Goal: Information Seeking & Learning: Check status

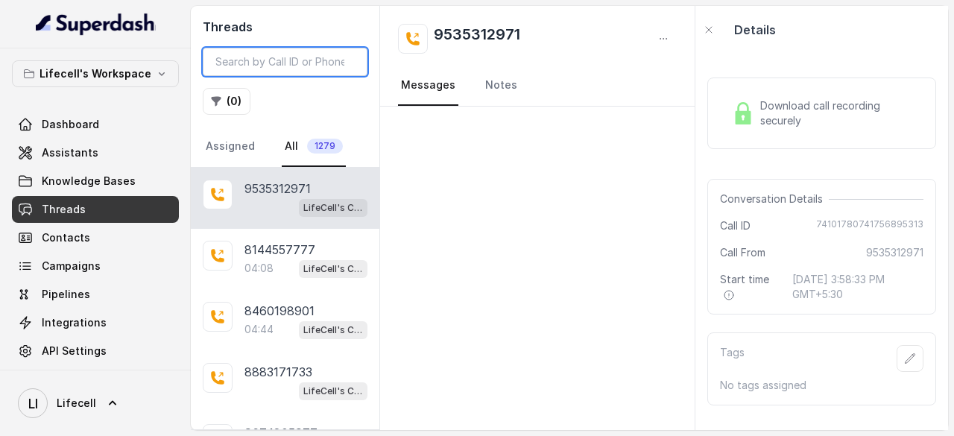
click at [309, 68] on input "search" at bounding box center [285, 62] width 165 height 28
paste input "9050019020"
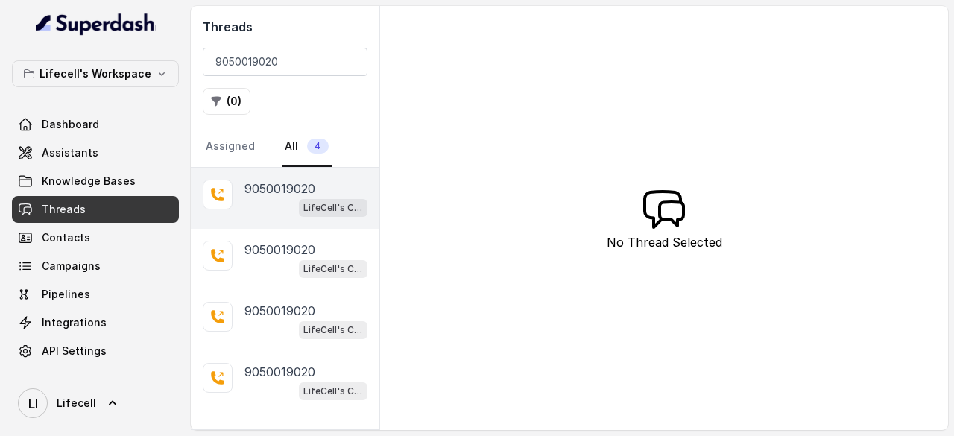
click at [273, 190] on p "9050019020" at bounding box center [280, 189] width 71 height 18
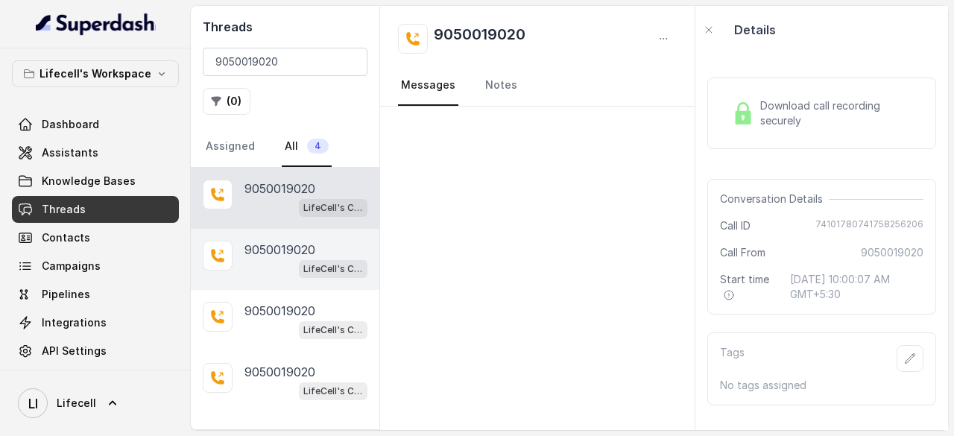
click at [276, 269] on div "LifeCell's Call Assistant" at bounding box center [306, 268] width 123 height 19
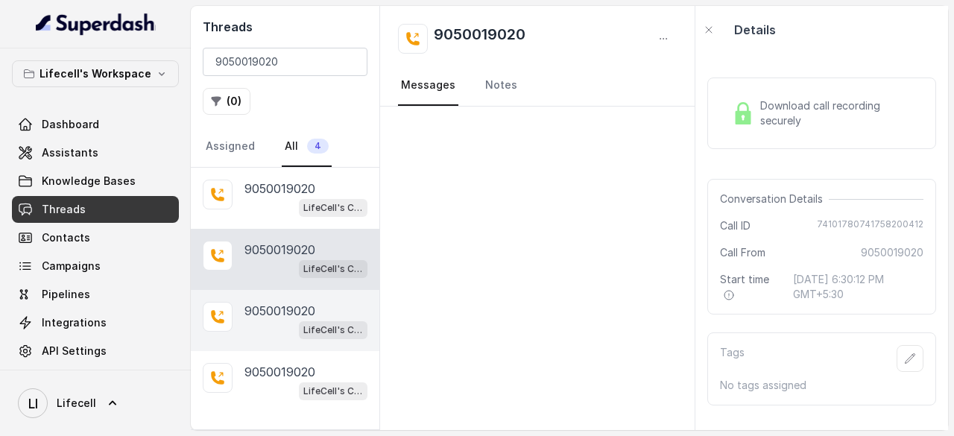
click at [279, 332] on div "LifeCell's Call Assistant" at bounding box center [306, 329] width 123 height 19
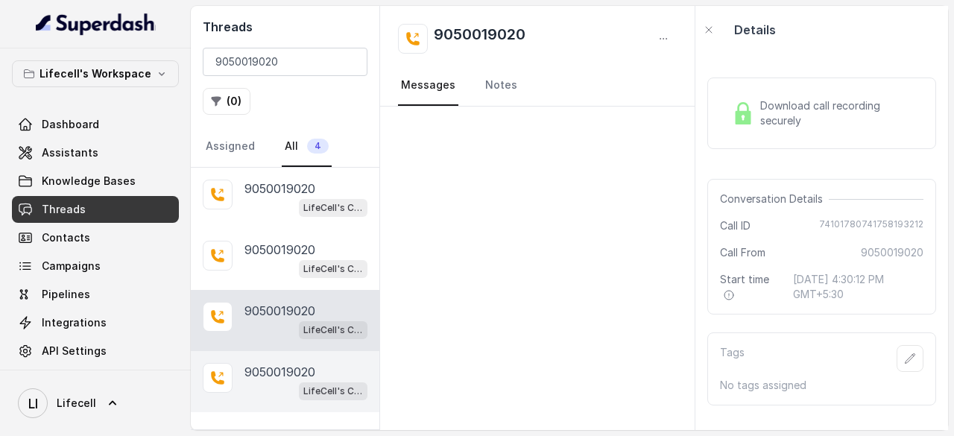
click at [279, 366] on p "9050019020" at bounding box center [280, 372] width 71 height 18
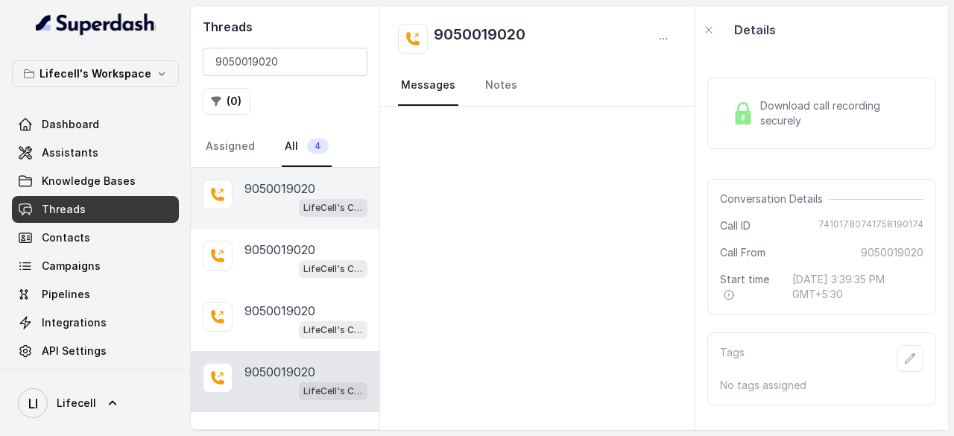
click at [256, 214] on div "LifeCell's Call Assistant" at bounding box center [306, 207] width 123 height 19
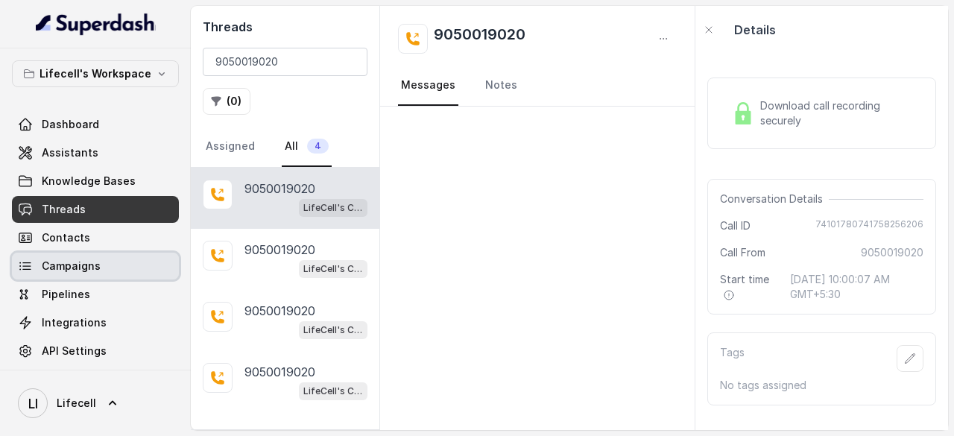
click at [75, 268] on span "Campaigns" at bounding box center [71, 266] width 59 height 15
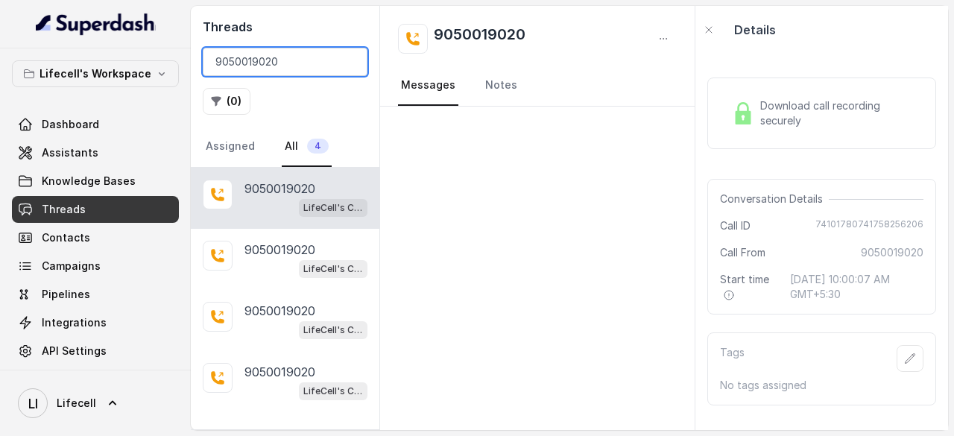
click at [246, 62] on input "9050019020" at bounding box center [285, 62] width 165 height 28
click at [555, 280] on div at bounding box center [537, 269] width 315 height 324
click at [258, 66] on input "9050019020" at bounding box center [285, 62] width 165 height 28
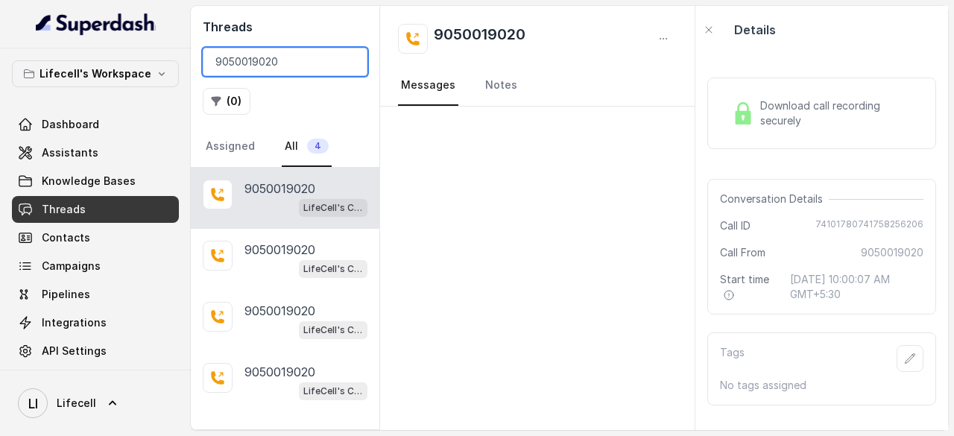
paste input "821632132"
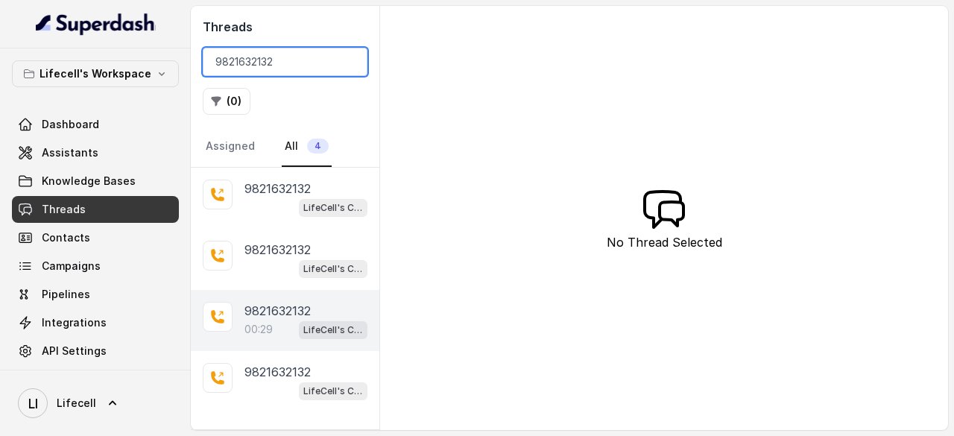
type input "9821632132"
click at [276, 310] on p "9821632132" at bounding box center [278, 311] width 66 height 18
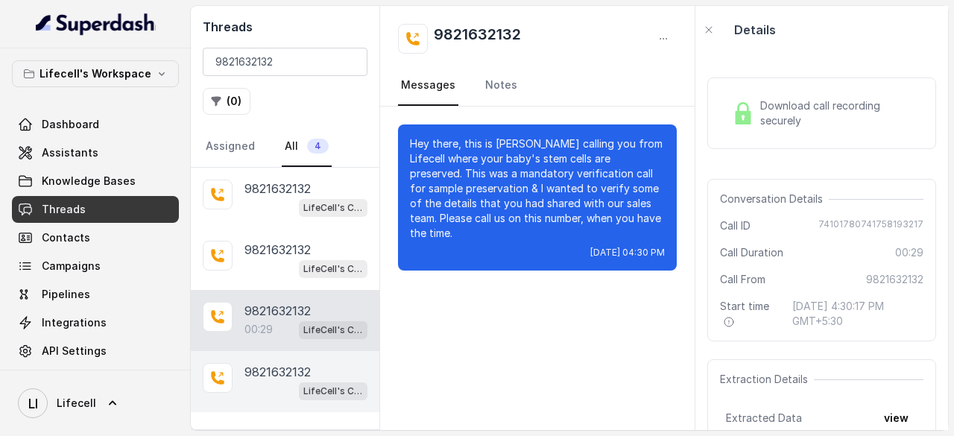
click at [276, 371] on p "9821632132" at bounding box center [278, 372] width 66 height 18
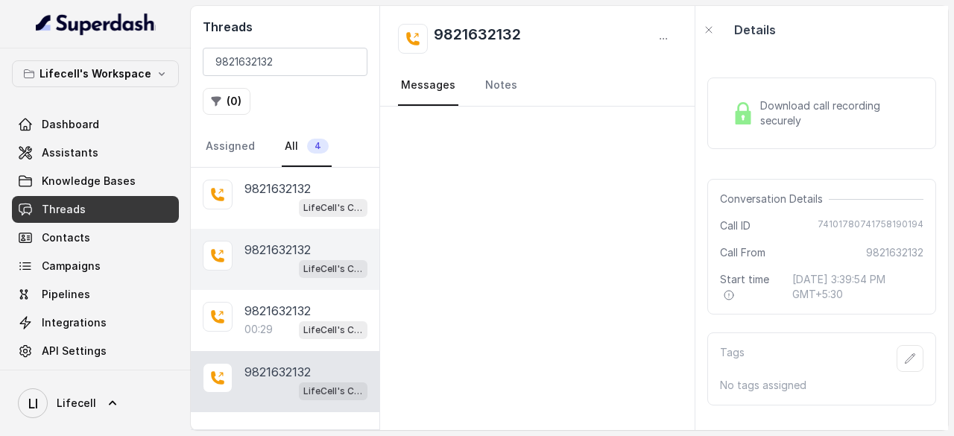
click at [291, 276] on div "9821632132 LifeCell's Call Assistant" at bounding box center [285, 259] width 189 height 61
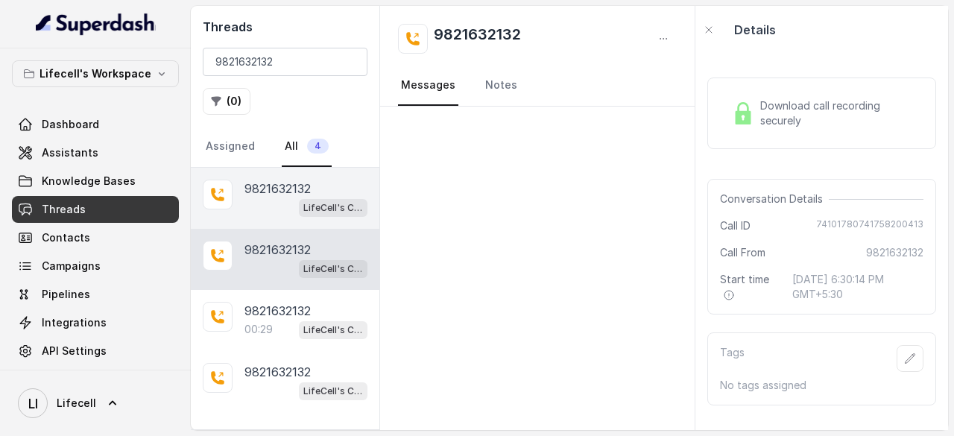
click at [286, 198] on div "LifeCell's Call Assistant" at bounding box center [306, 207] width 123 height 19
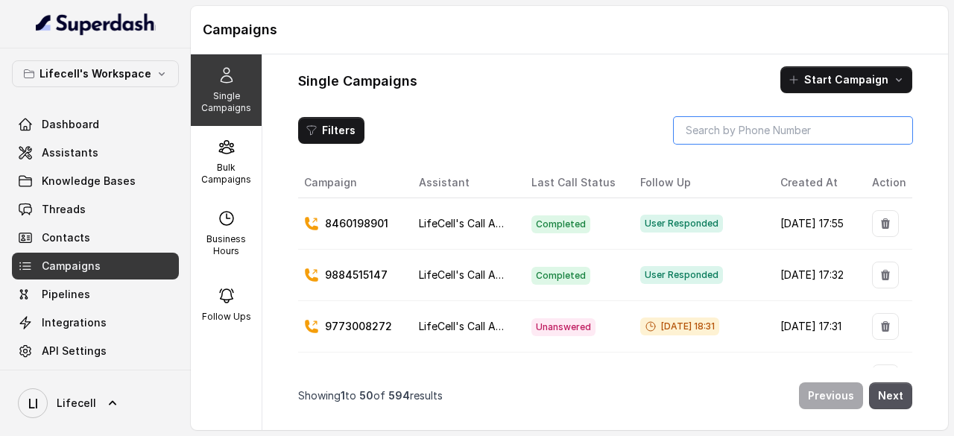
click at [714, 127] on input "search" at bounding box center [793, 130] width 239 height 27
paste input "9050019020"
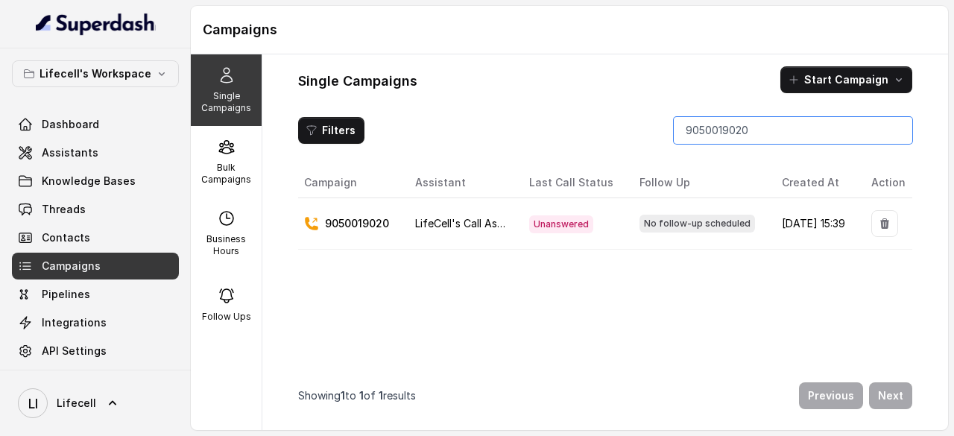
type input "9050019020"
click at [364, 223] on p "9050019020" at bounding box center [357, 225] width 64 height 15
click at [303, 223] on td "9050019020" at bounding box center [350, 225] width 105 height 51
click at [801, 222] on td "Sep 18, 2025, 15:39" at bounding box center [814, 225] width 89 height 51
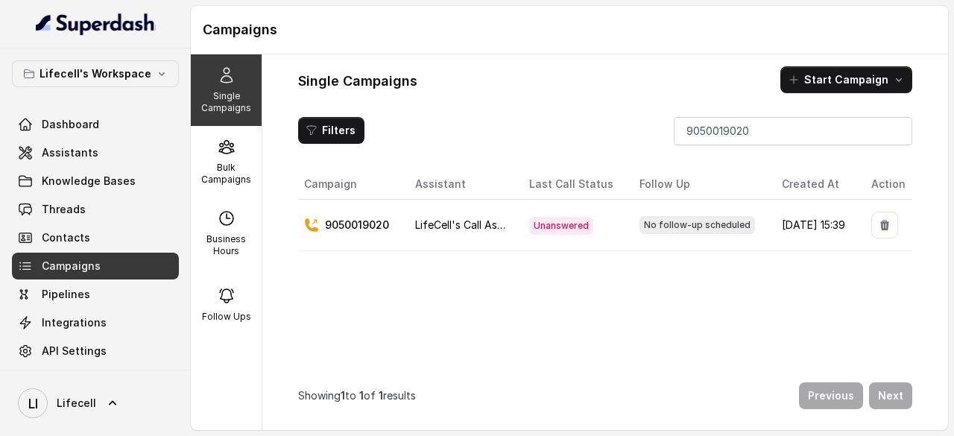
click at [770, 224] on td "Sep 18, 2025, 15:39" at bounding box center [814, 225] width 89 height 51
click at [640, 217] on span "No follow-up scheduled" at bounding box center [698, 225] width 116 height 18
click at [529, 217] on span "Unanswered" at bounding box center [561, 226] width 64 height 18
drag, startPoint x: 428, startPoint y: 223, endPoint x: 394, endPoint y: 221, distance: 33.6
click at [428, 223] on span "LifeCell's Call Assistant" at bounding box center [473, 224] width 116 height 13
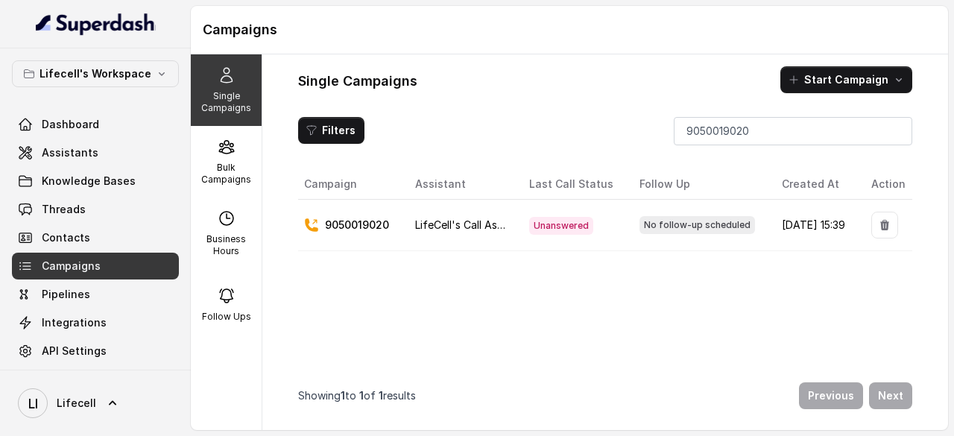
scroll to position [0, 0]
click at [334, 224] on p "9050019020" at bounding box center [357, 225] width 64 height 15
click at [309, 221] on icon at bounding box center [311, 224] width 13 height 13
